Goal: Information Seeking & Learning: Learn about a topic

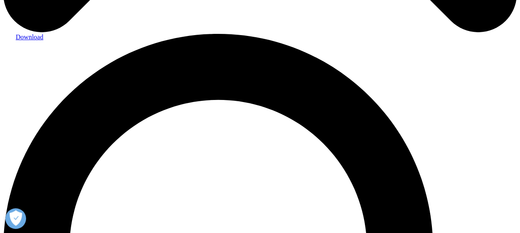
scroll to position [494, 0]
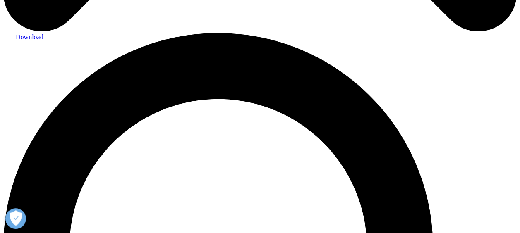
drag, startPoint x: 411, startPoint y: 79, endPoint x: 466, endPoint y: 111, distance: 64.0
copy p "IQVIA Analytics Link. It presents you with MIDAS historical sales connected to …"
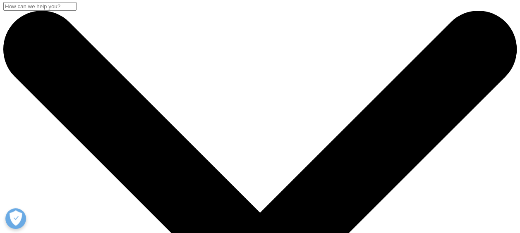
scroll to position [0, 0]
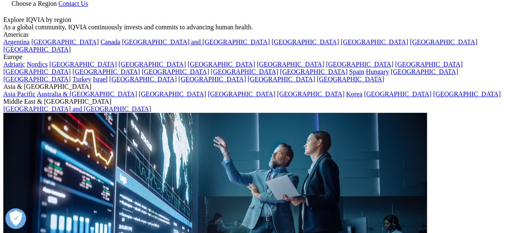
scroll to position [41, 0]
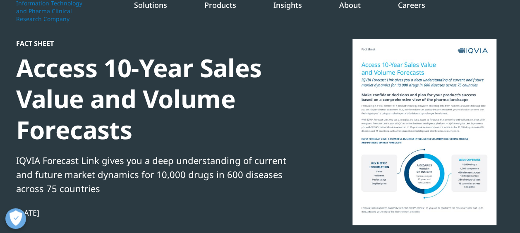
click at [419, 113] on div at bounding box center [425, 132] width 160 height 186
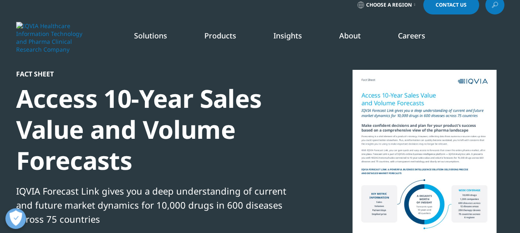
scroll to position [0, 0]
